Goal: Unclear

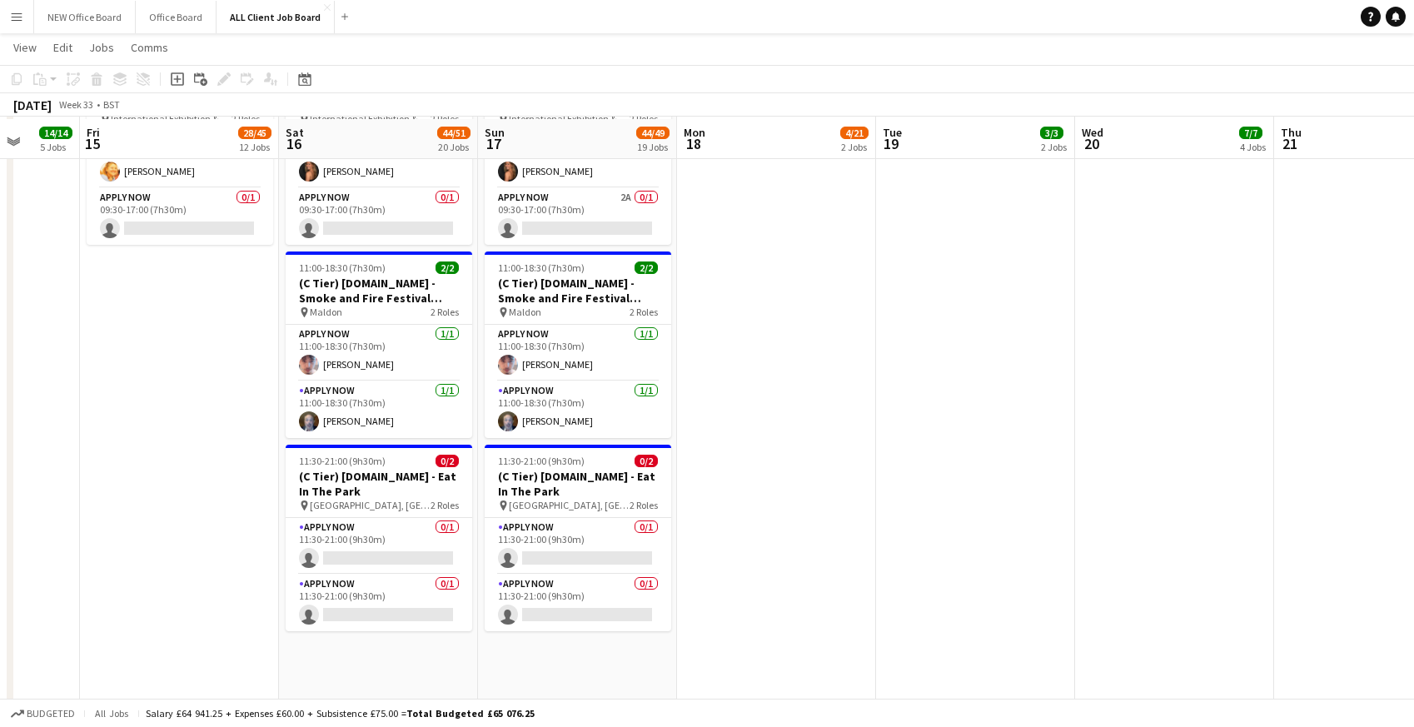
scroll to position [6745, 0]
